Goal: Find specific page/section: Find specific page/section

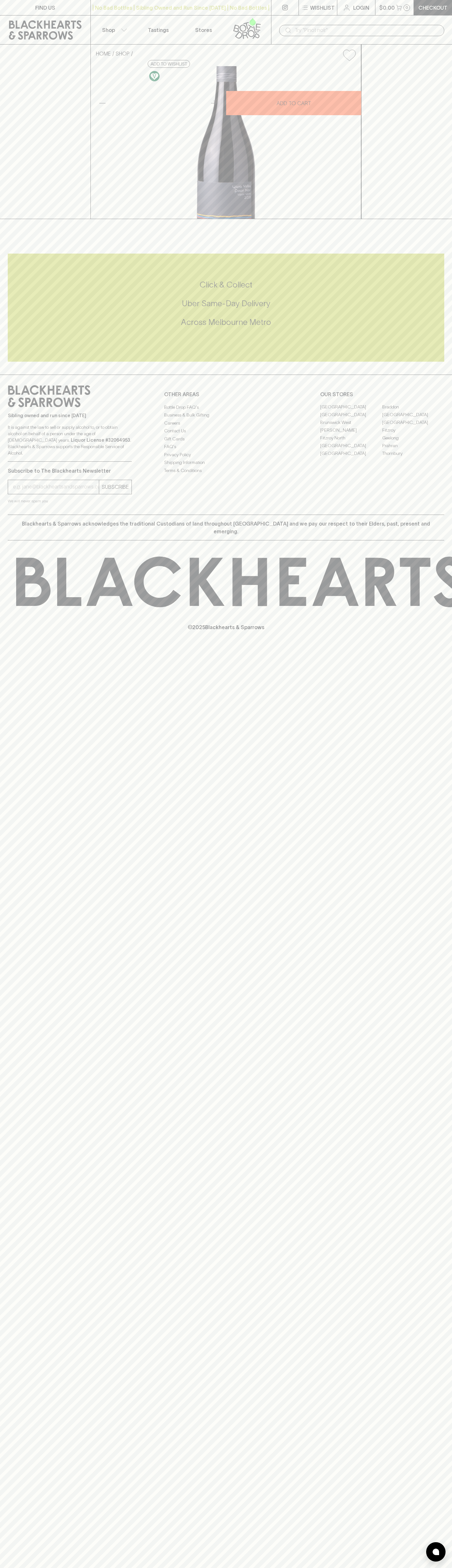
click at [163, 21] on link "Tastings" at bounding box center [158, 30] width 45 height 28
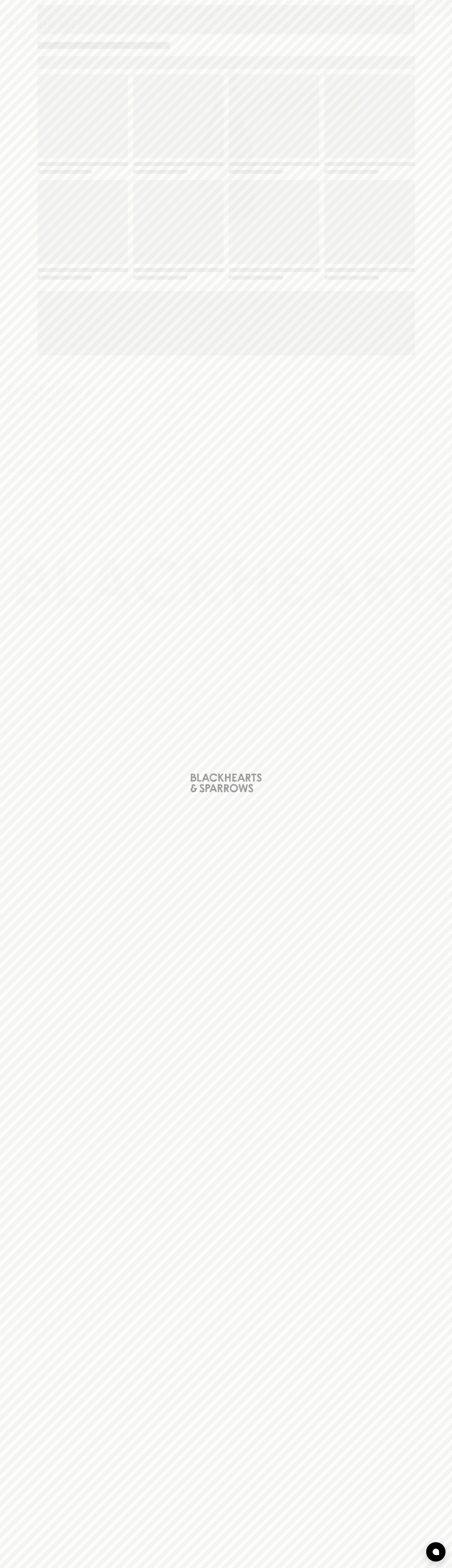
click at [449, 1538] on div "Loading" at bounding box center [226, 784] width 452 height 1568
click at [32, 1567] on html "FIND US | No Bad Bottles | Sibling Owned and Run Since 2006 | No Bad Bottles | …" at bounding box center [226, 784] width 452 height 1568
click at [6, 1567] on html "FIND US | No Bad Bottles | Sibling Owned and Run Since 2006 | No Bad Bottles | …" at bounding box center [226, 784] width 452 height 1568
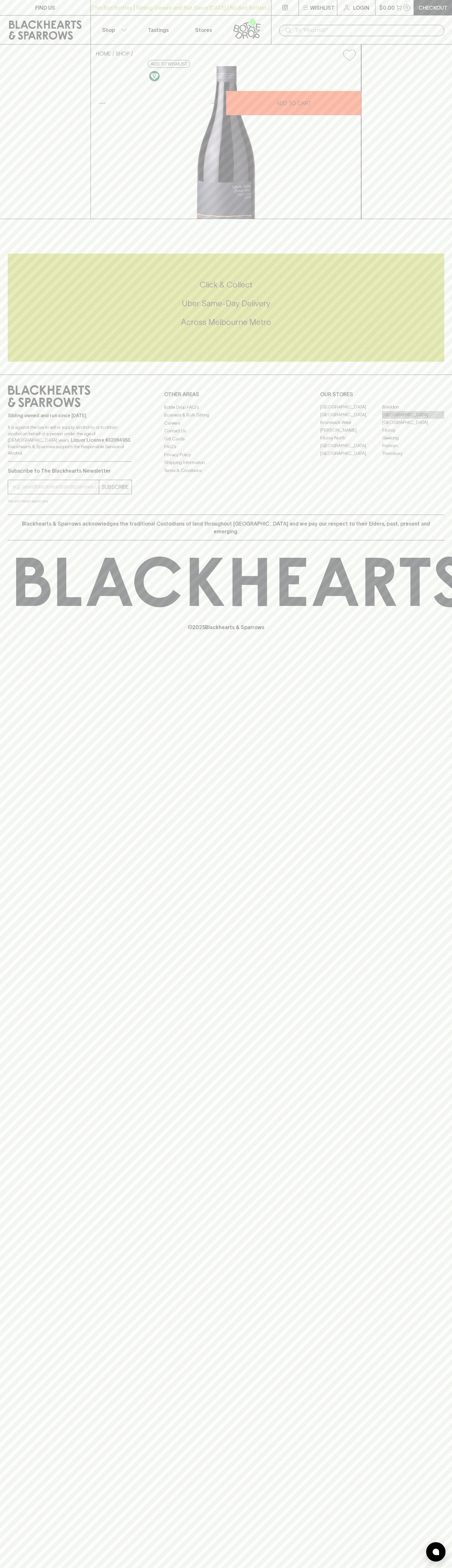
click at [413, 419] on link "[GEOGRAPHIC_DATA]" at bounding box center [413, 415] width 62 height 8
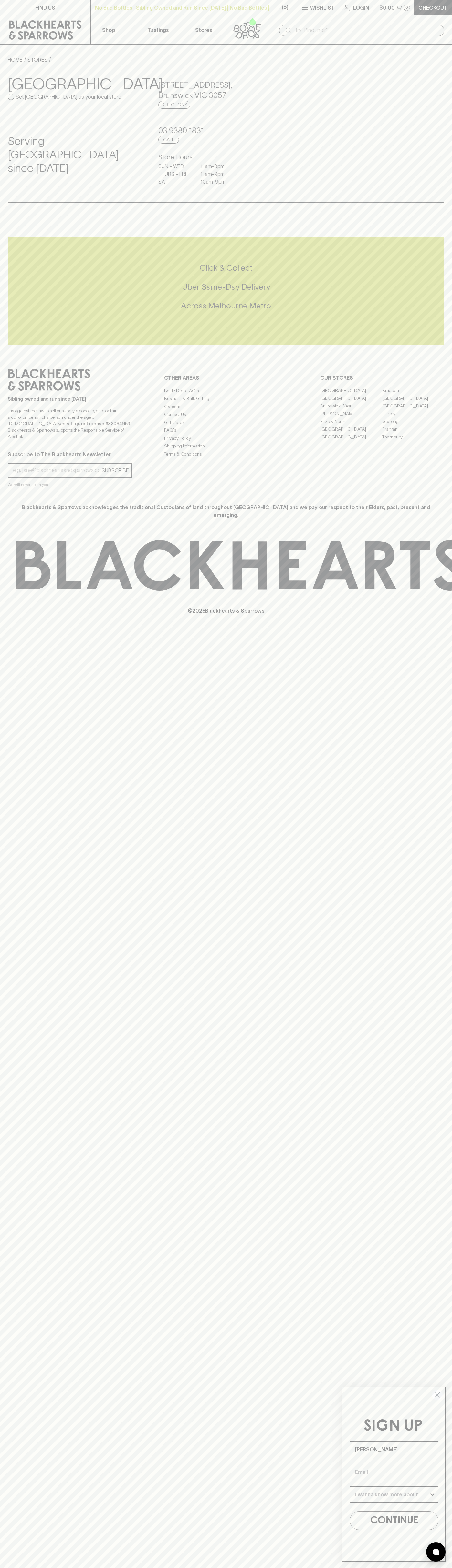
type input "[PERSON_NAME]"
